Goal: Transaction & Acquisition: Subscribe to service/newsletter

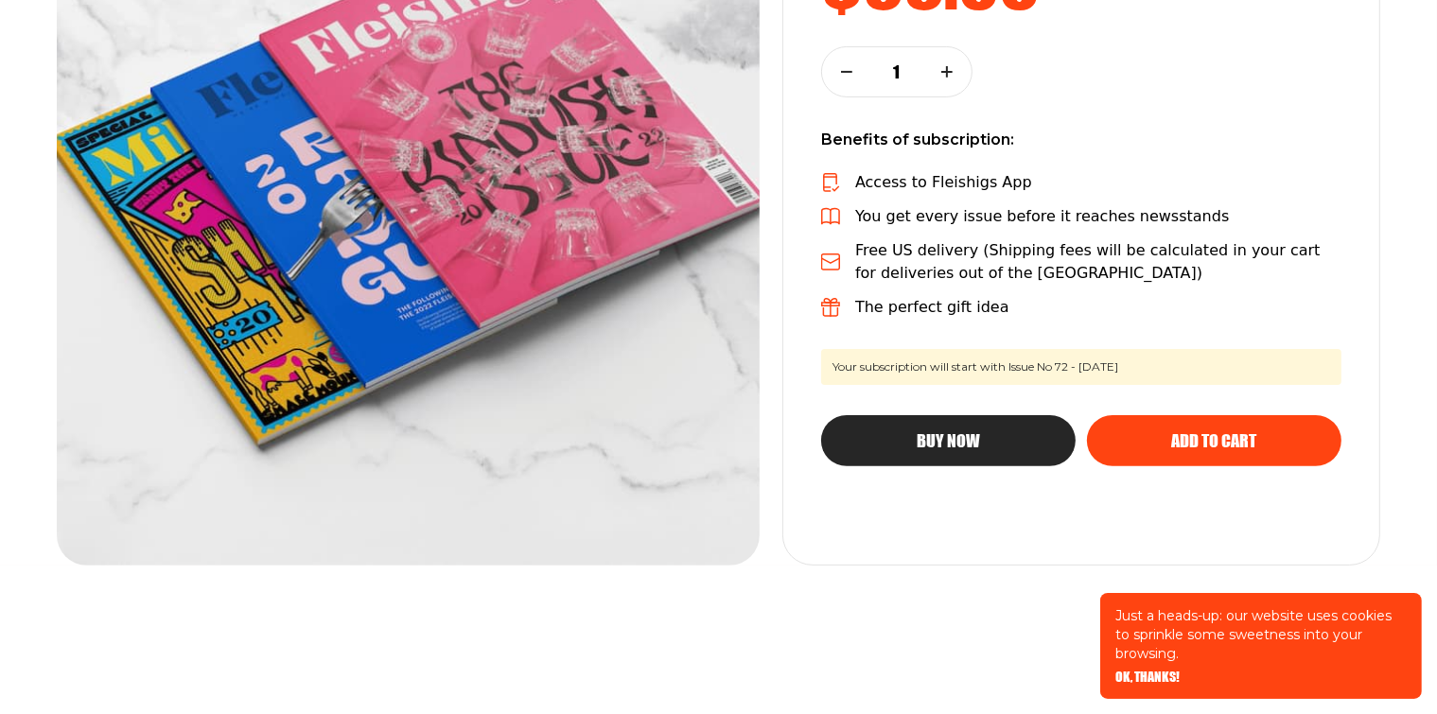
scroll to position [568, 0]
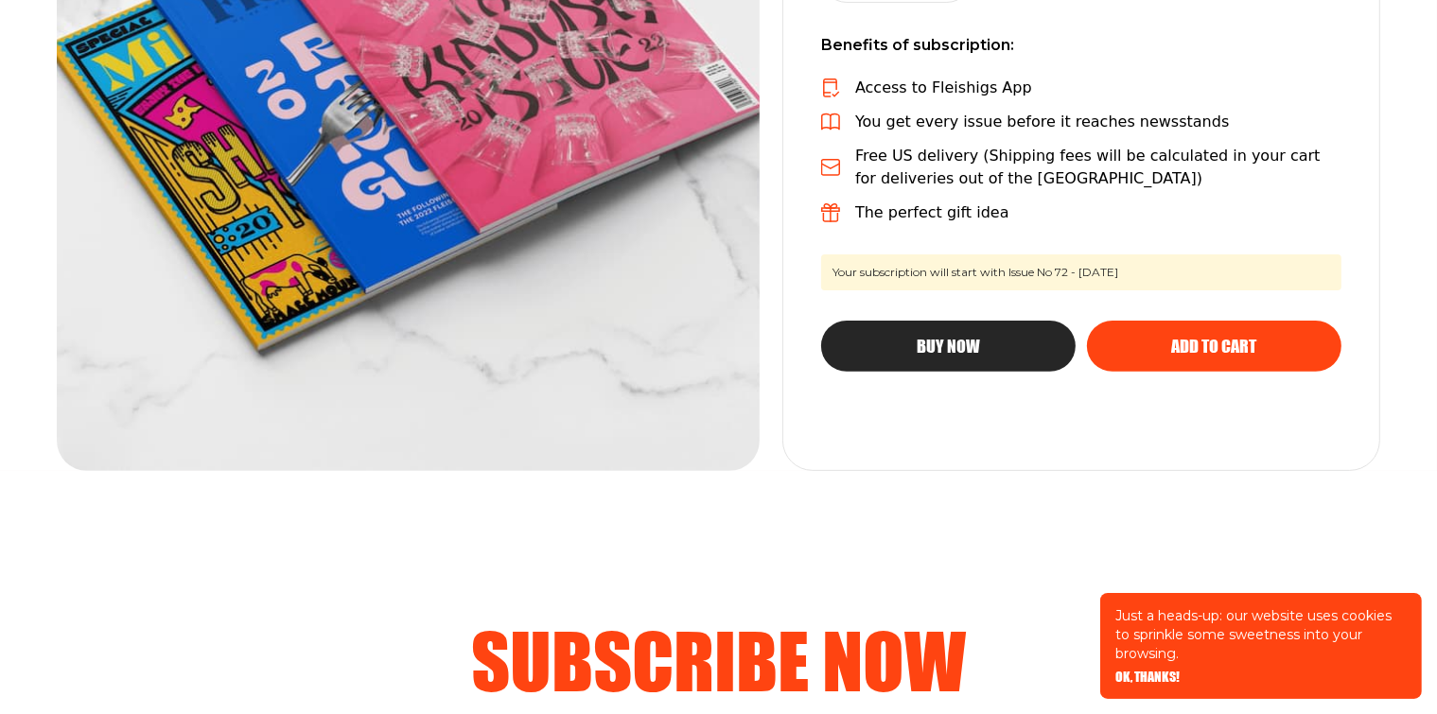
click at [1150, 671] on span "OK, THANKS!" at bounding box center [1147, 663] width 64 height 13
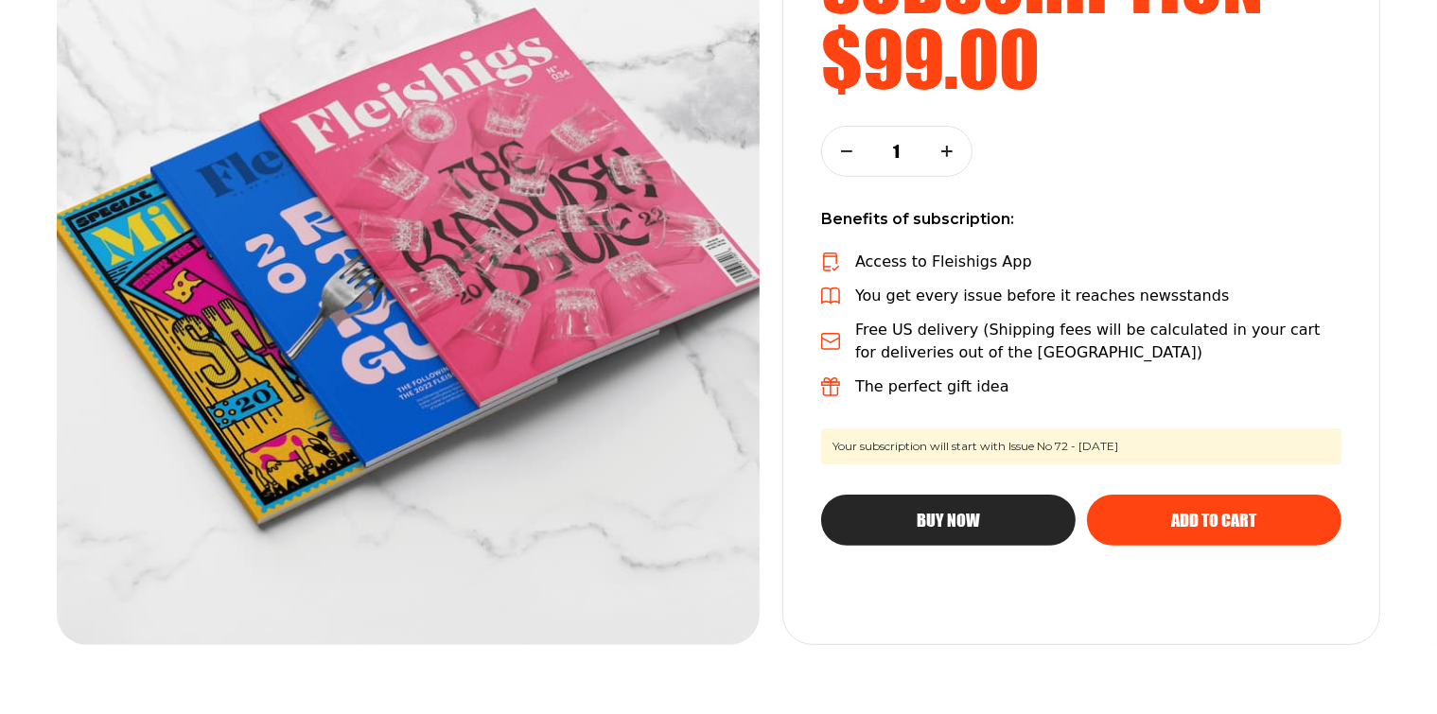
scroll to position [378, 0]
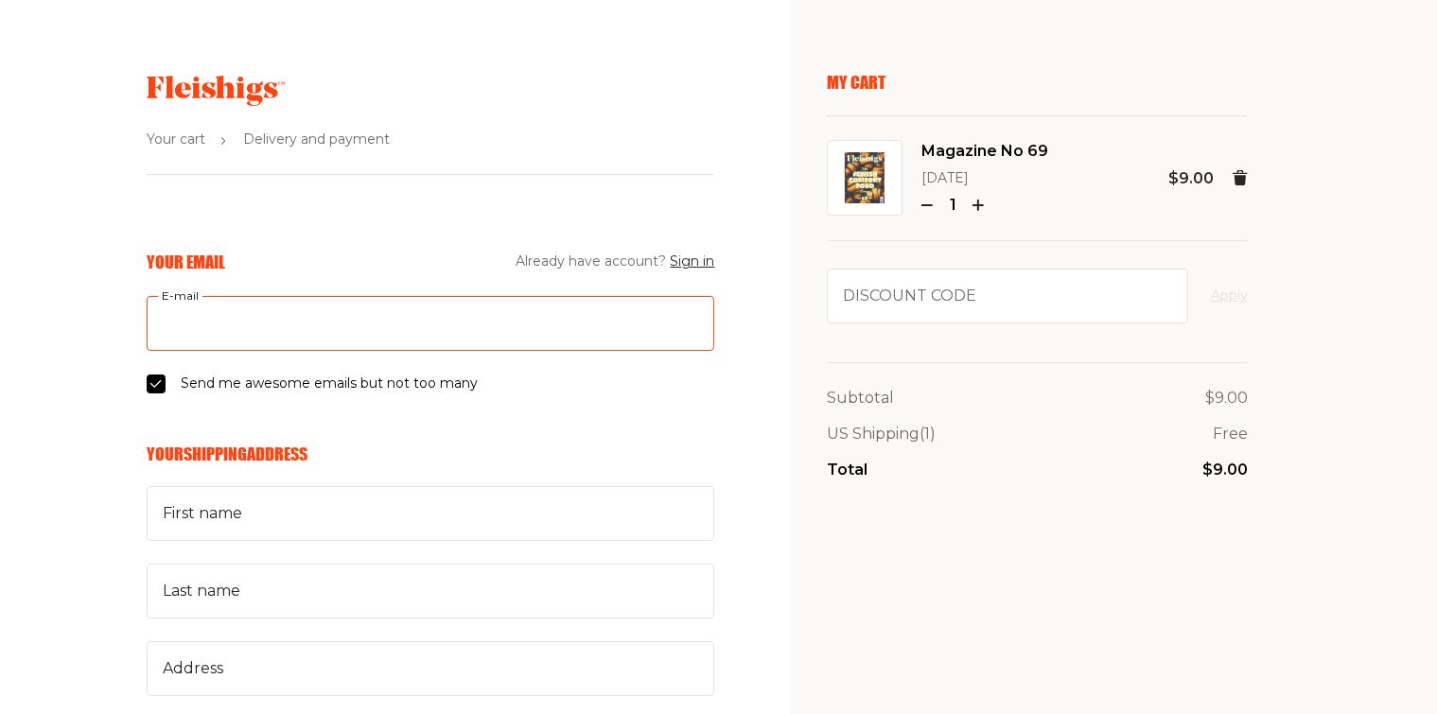
click at [286, 324] on input "E-mail" at bounding box center [431, 323] width 568 height 55
type input "kmcg4k@gmail.com"
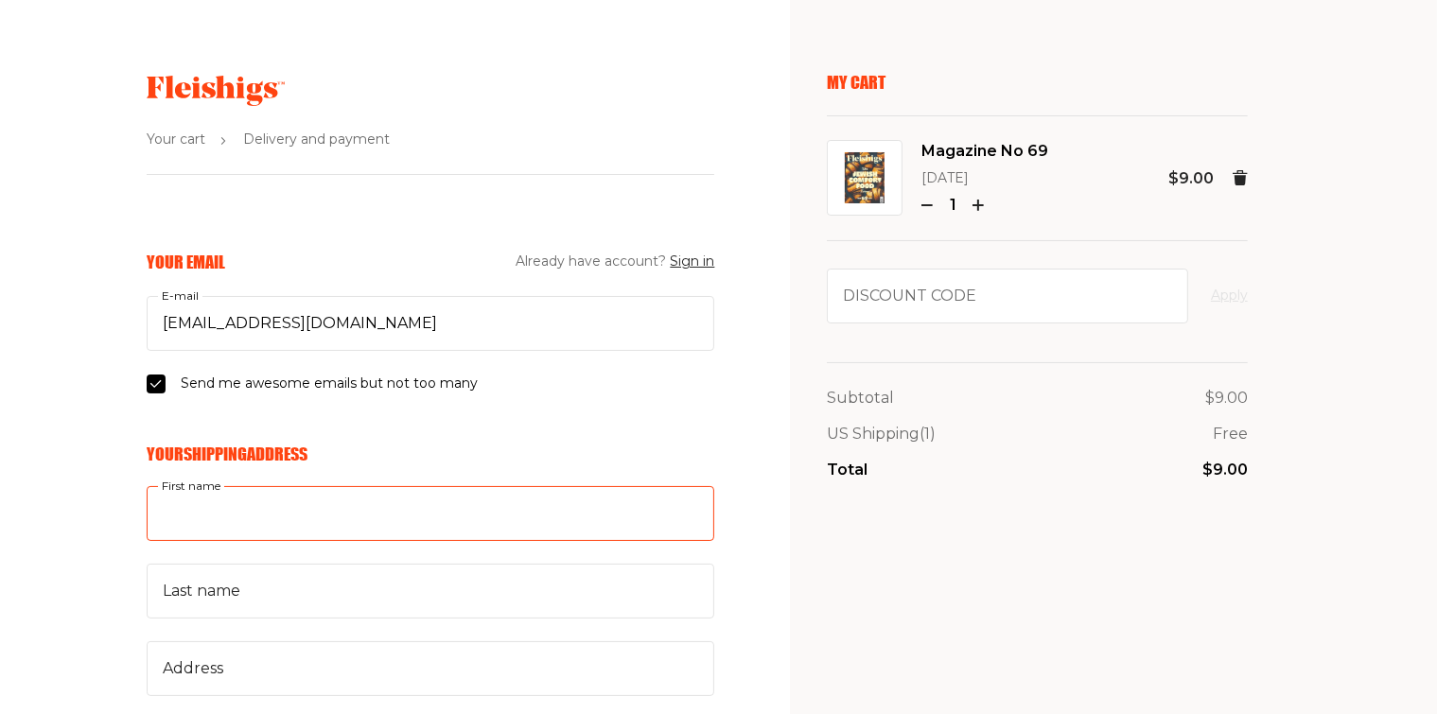
type input "Kathryn"
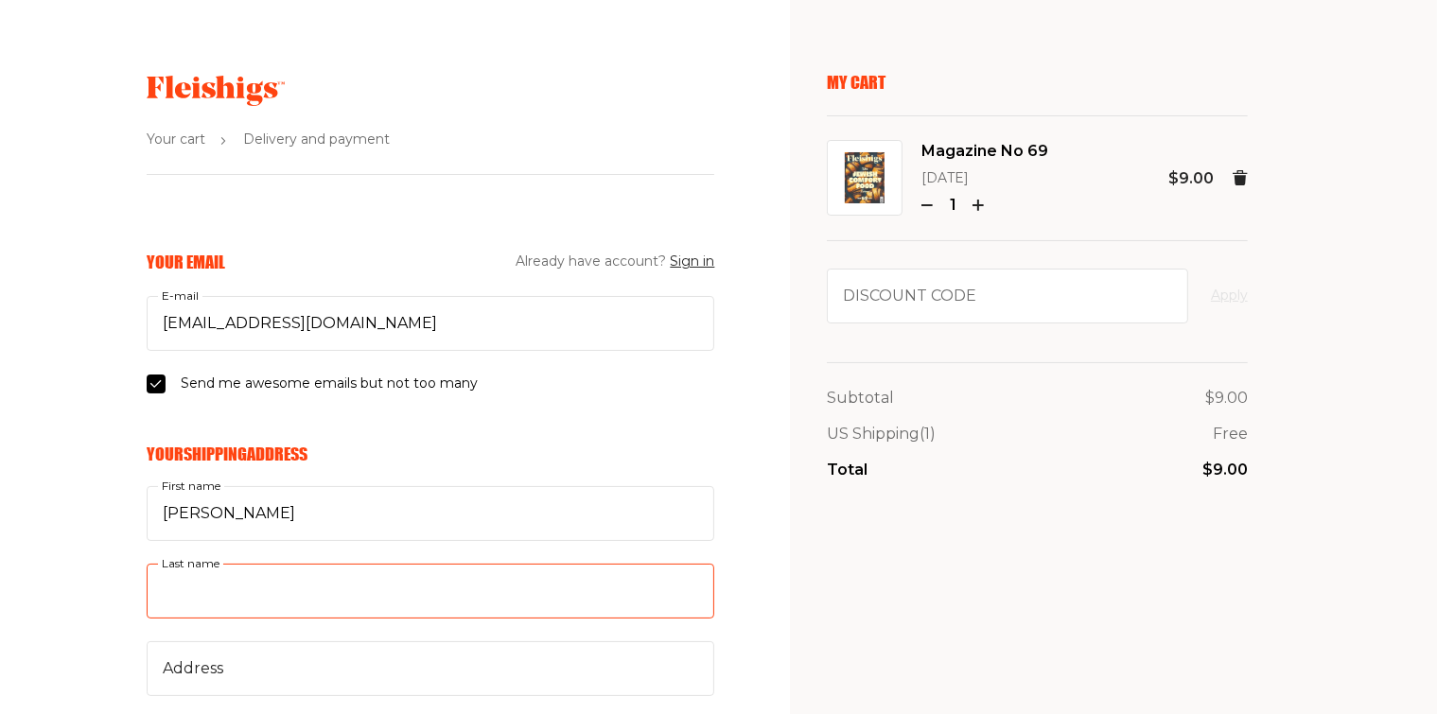
type input "Greer"
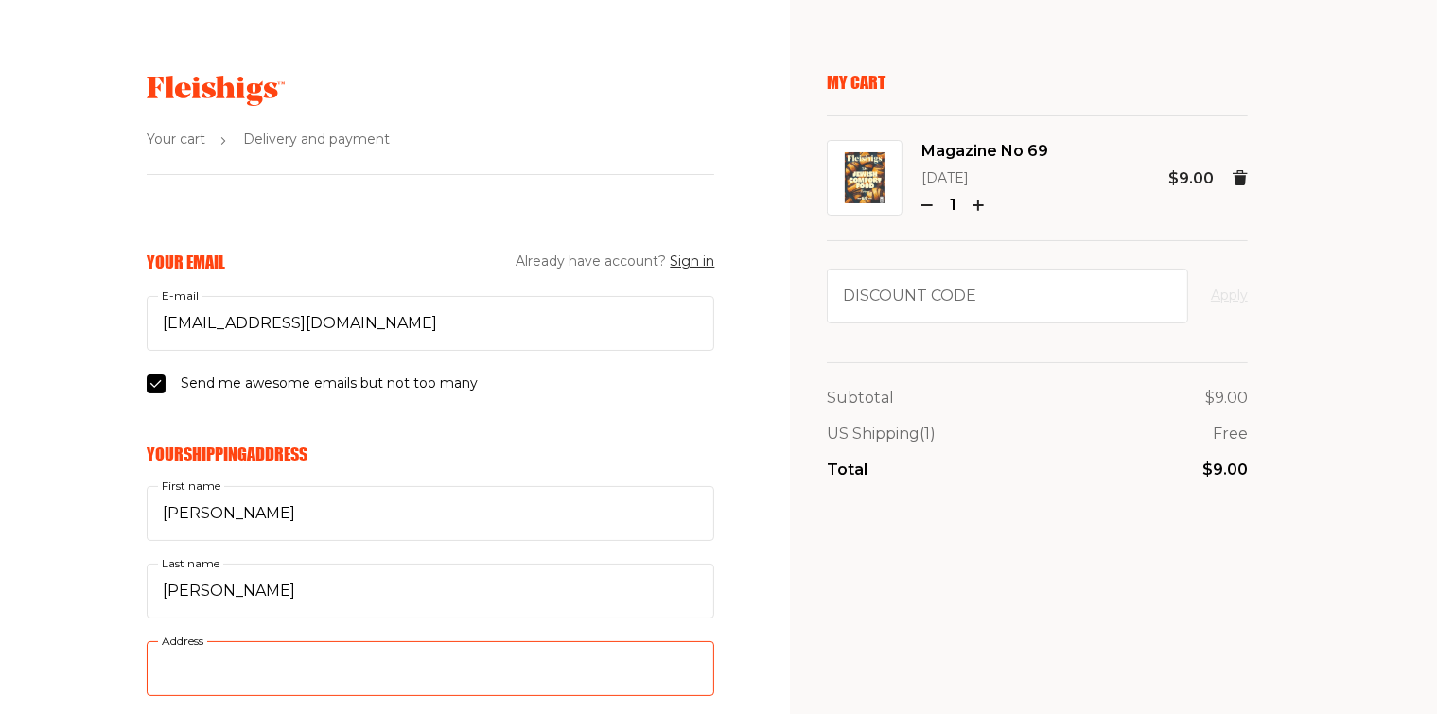
type input "PO Box 27731"
type input "5055035890"
type input "87125"
type input "Albuquerque"
select select "US"
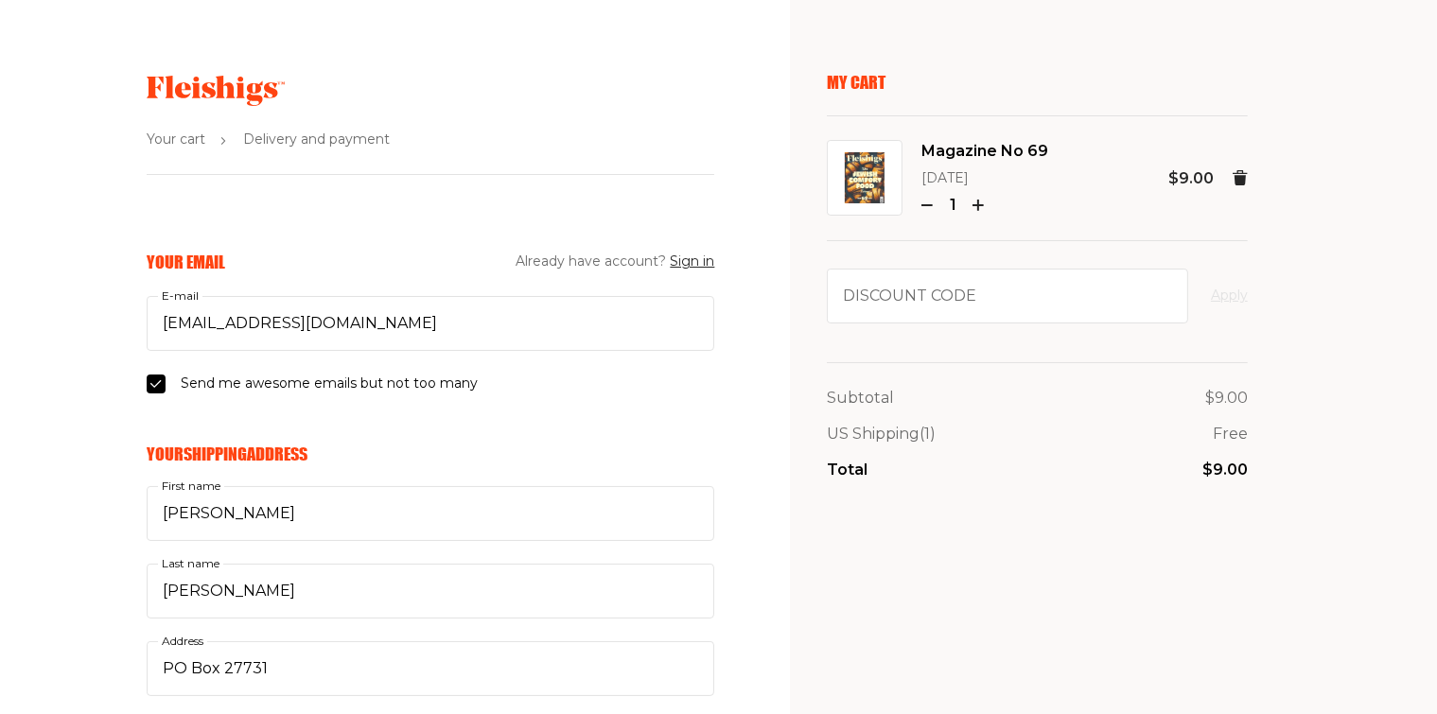
select select "New Mexico"
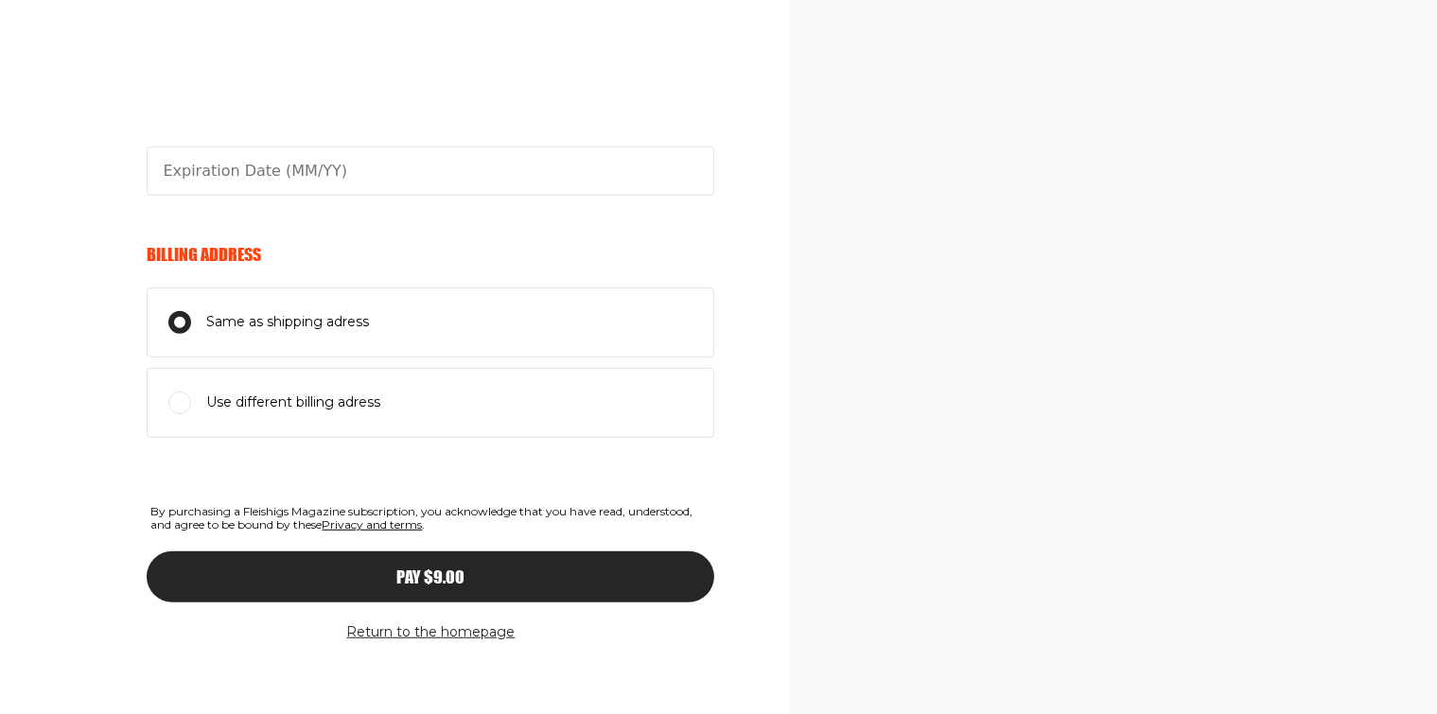
scroll to position [1003, 0]
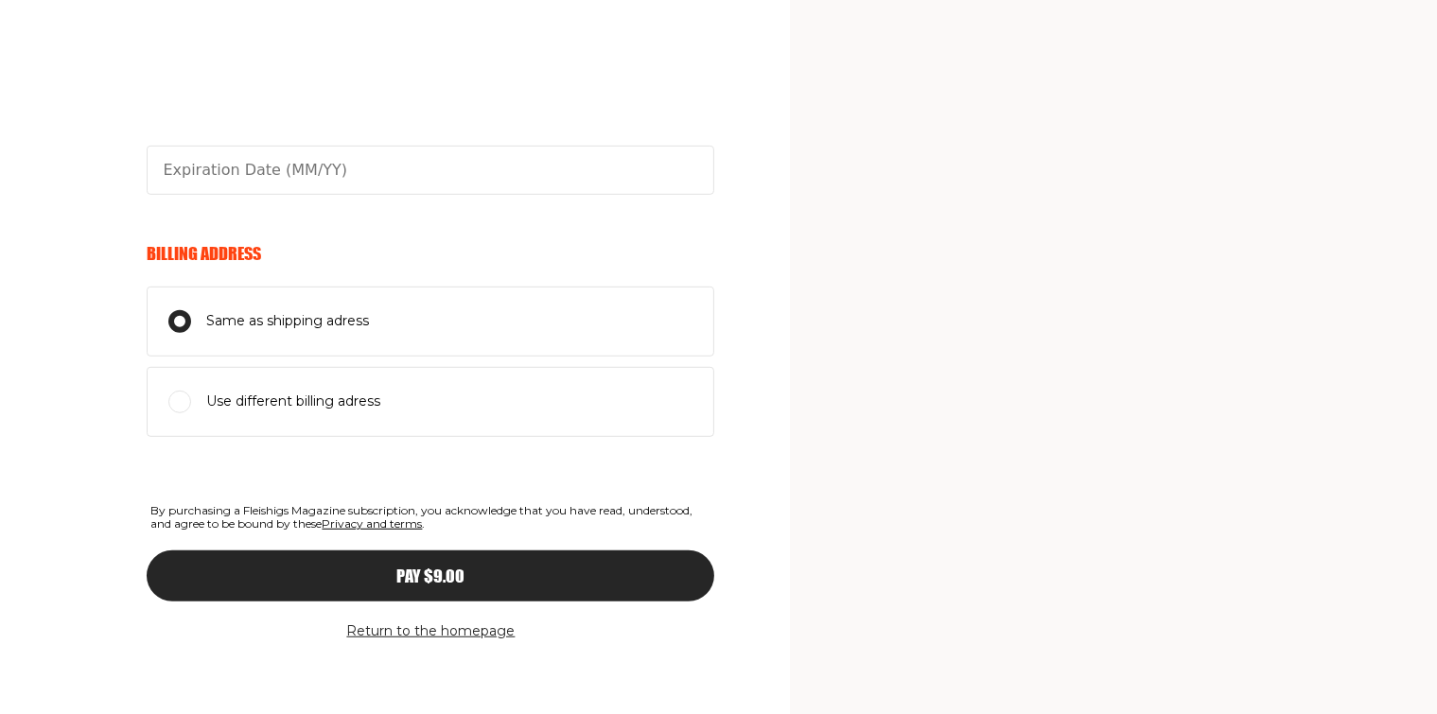
click at [405, 568] on span "Pay $9.00" at bounding box center [430, 559] width 68 height 17
type input "05/26"
click at [639, 568] on div "Pay $9.00" at bounding box center [430, 576] width 492 height 17
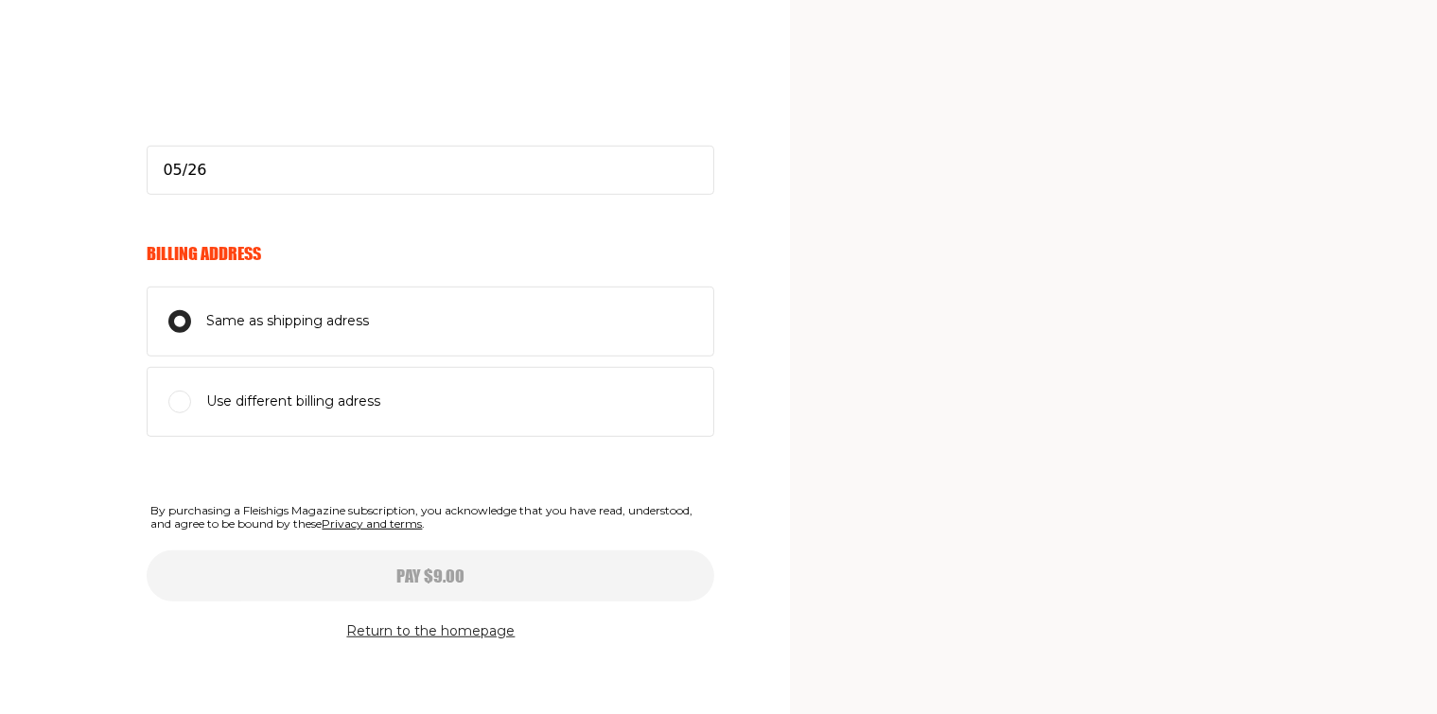
select select
type input "05/26"
select select
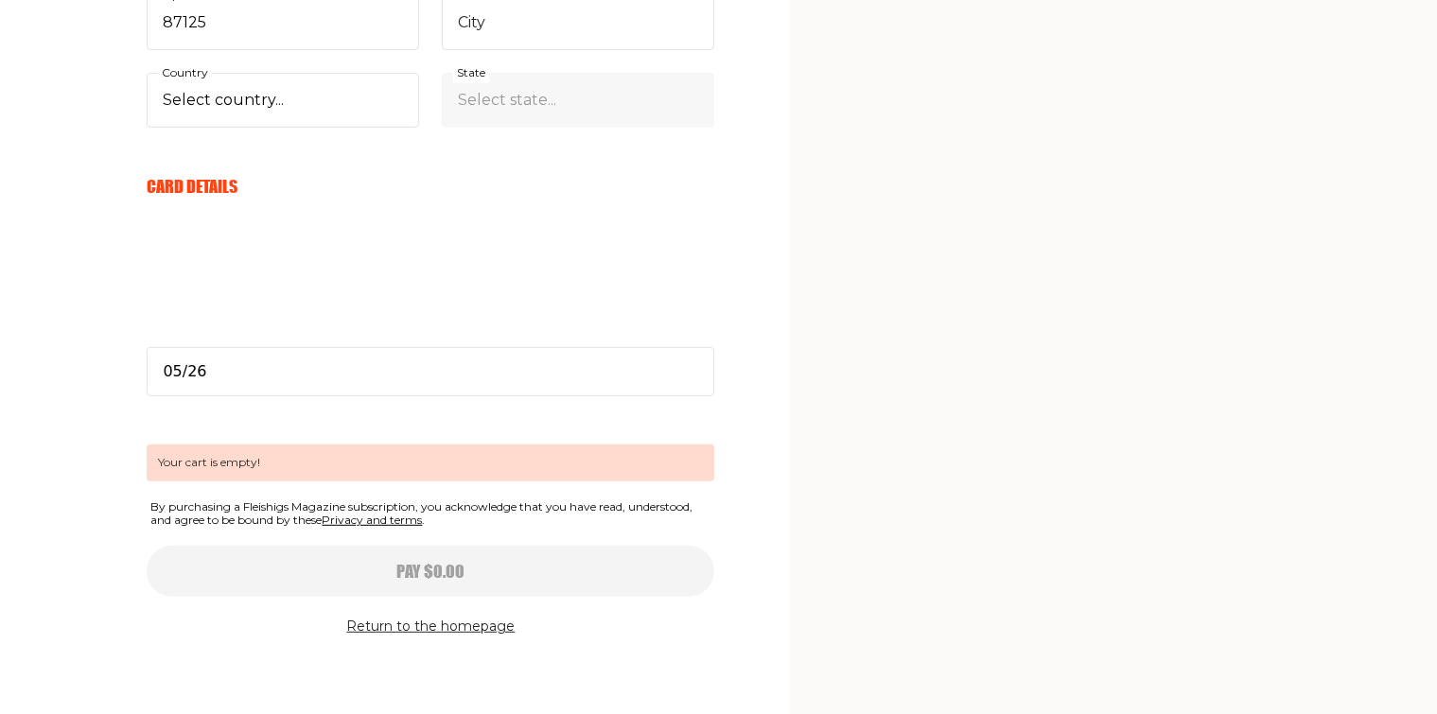
scroll to position [798, 0]
